Goal: Find specific page/section: Find specific page/section

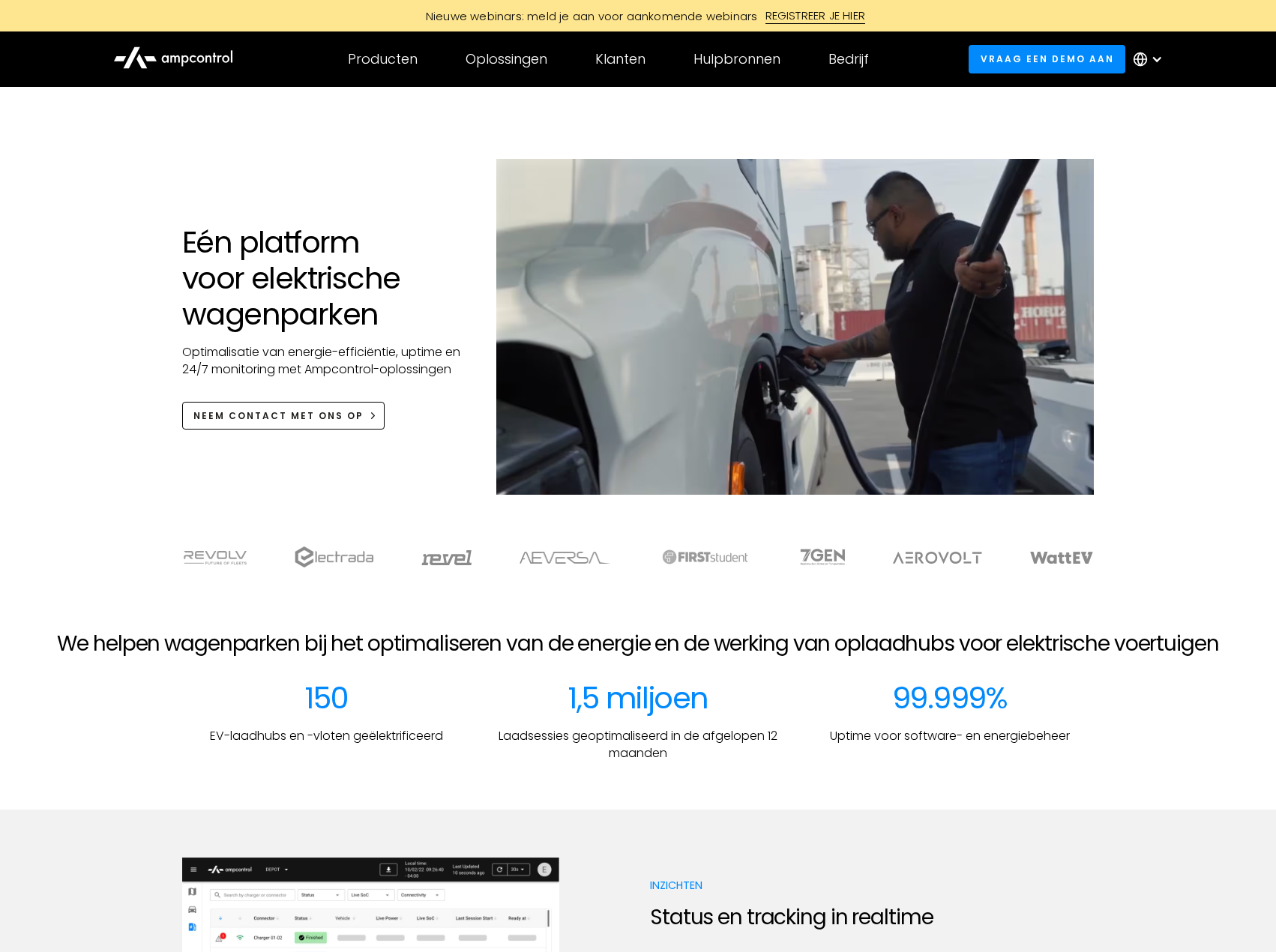
click at [398, 183] on div "Eén platform voor elektrische wagenparken Optimalisatie van energie-efficiëntie…" at bounding box center [638, 341] width 942 height 366
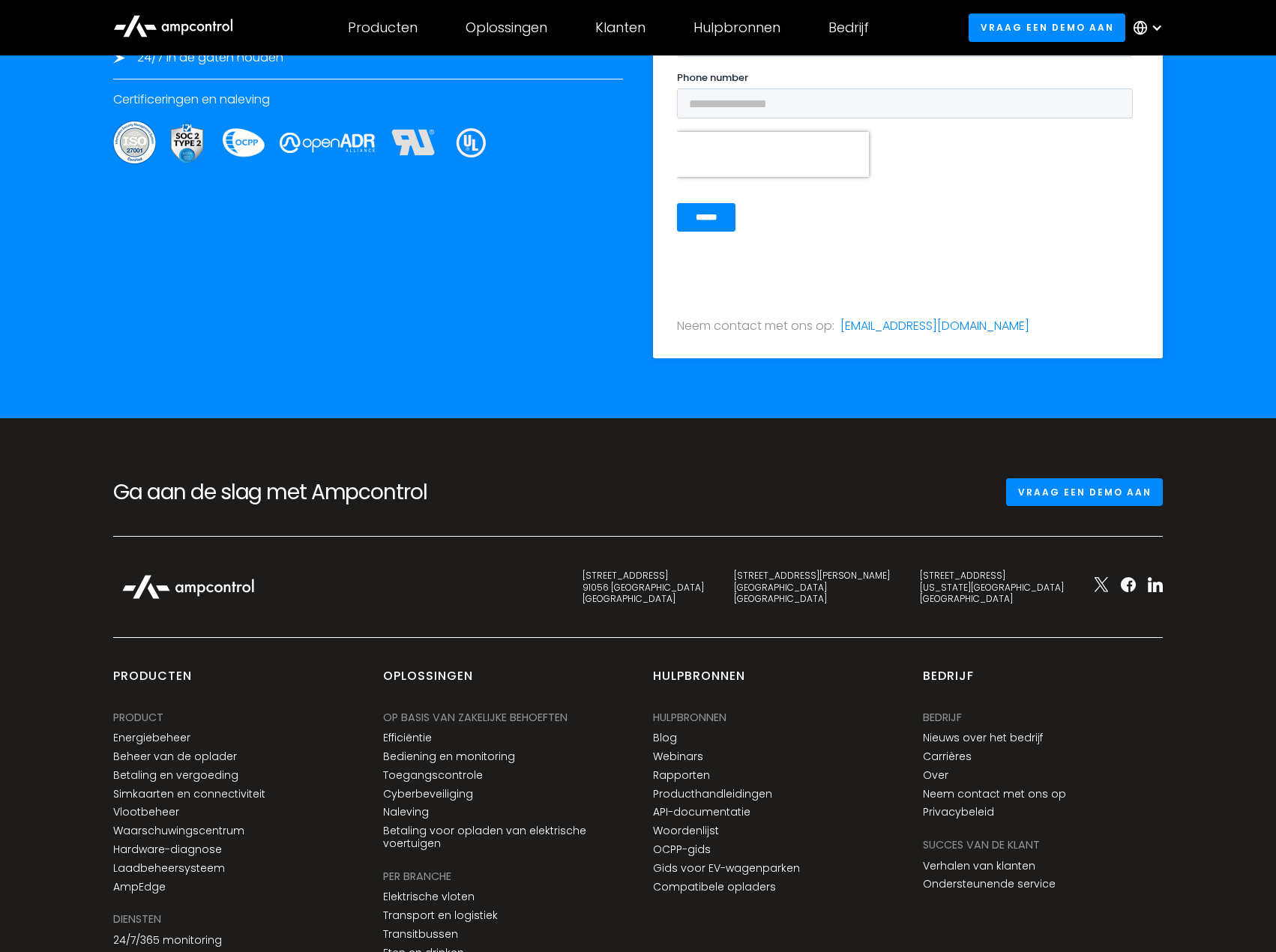
scroll to position [5243, 0]
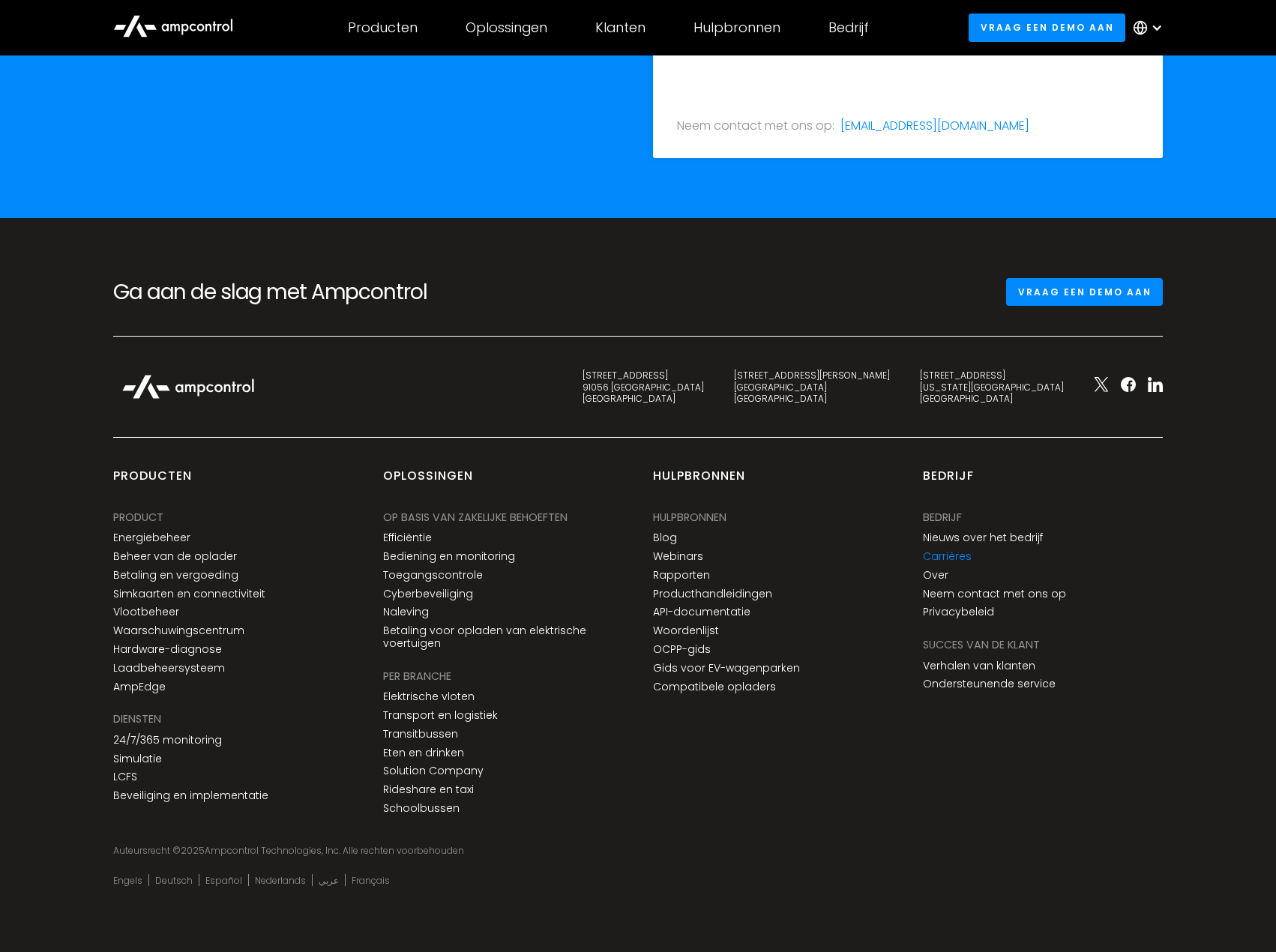
click at [956, 551] on link "Carrières" at bounding box center [947, 557] width 49 height 12
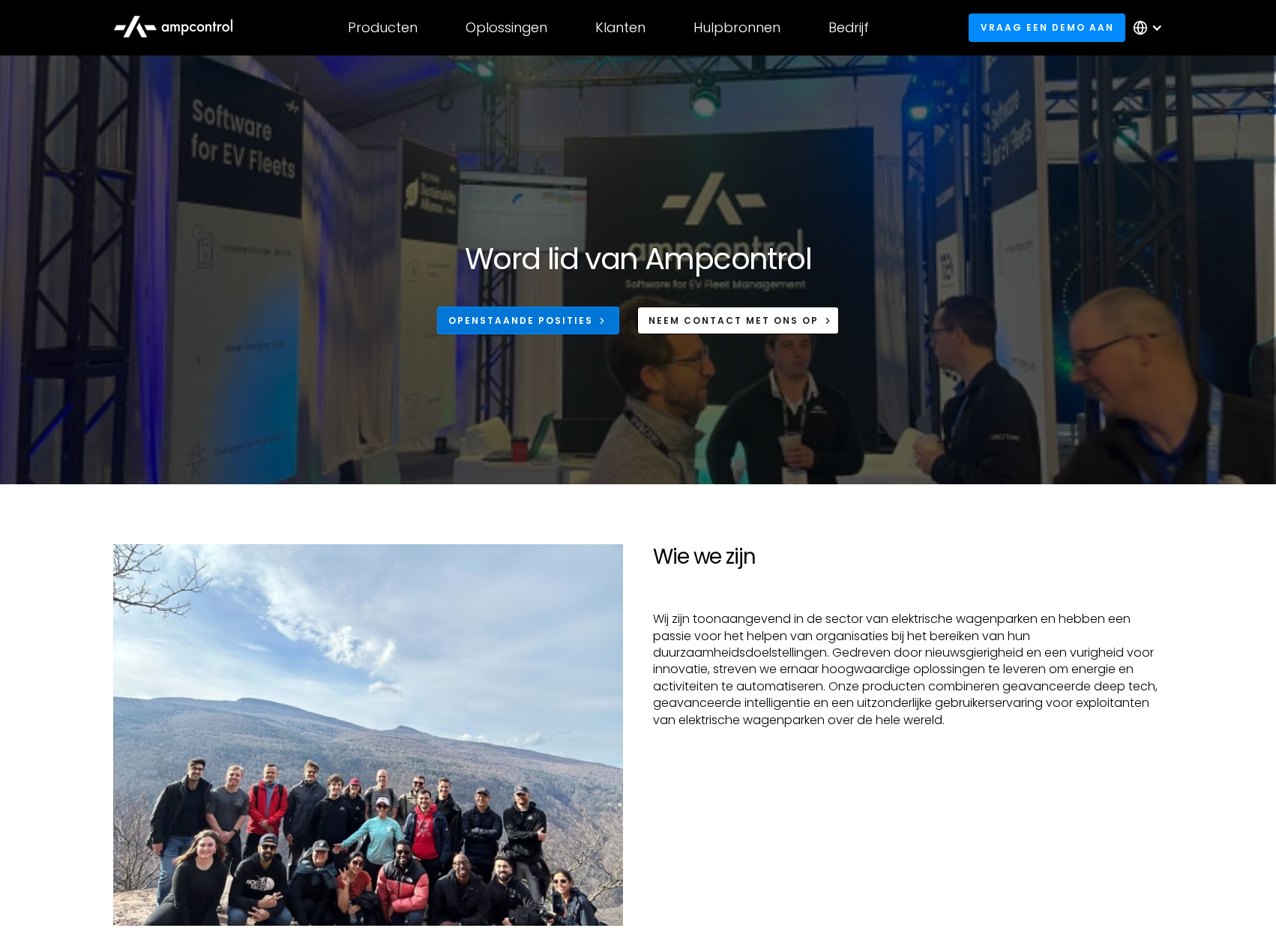
click at [569, 328] on link "Openstaande posities" at bounding box center [528, 320] width 182 height 27
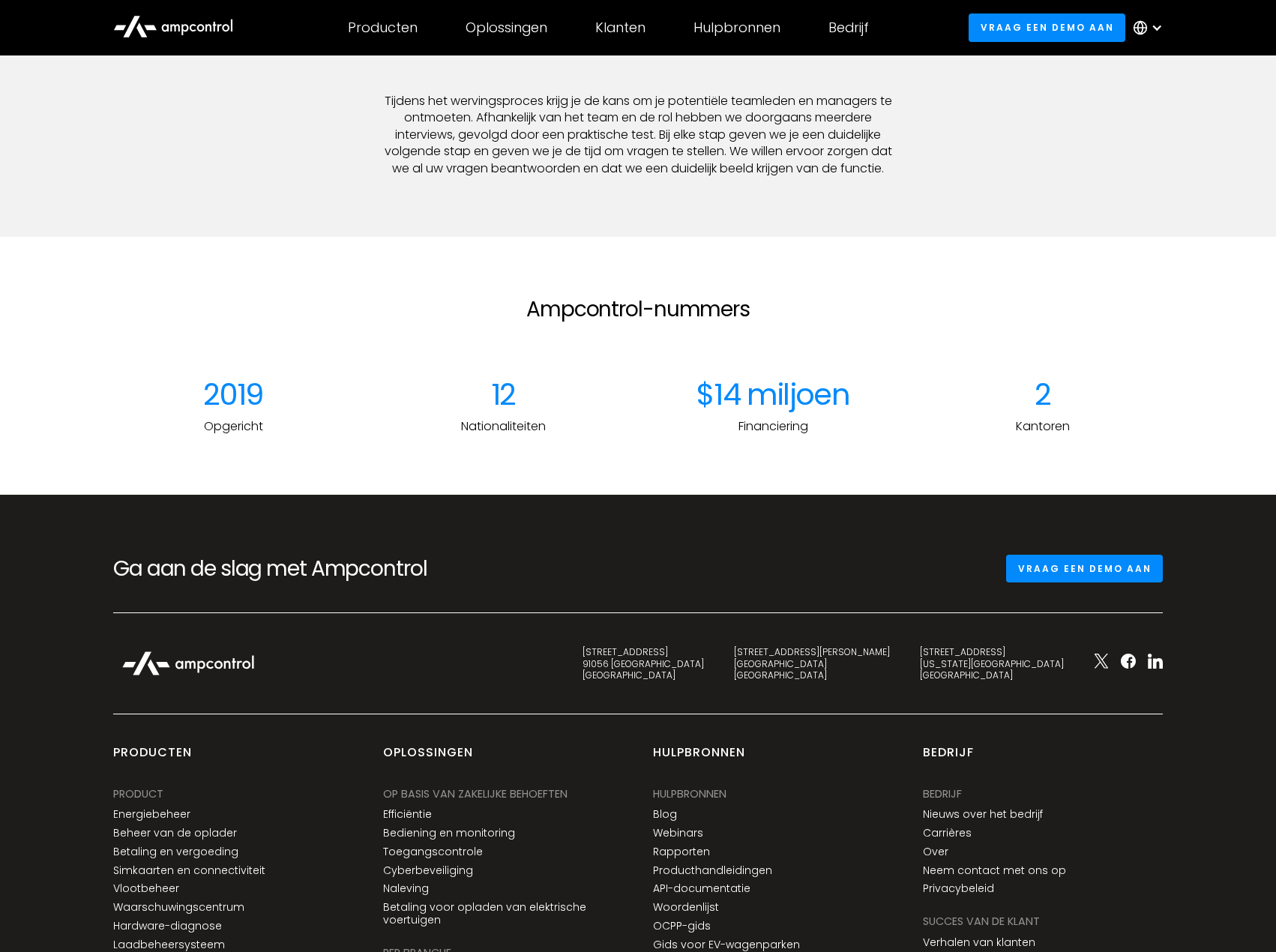
scroll to position [2024, 0]
